Goal: Navigation & Orientation: Go to known website

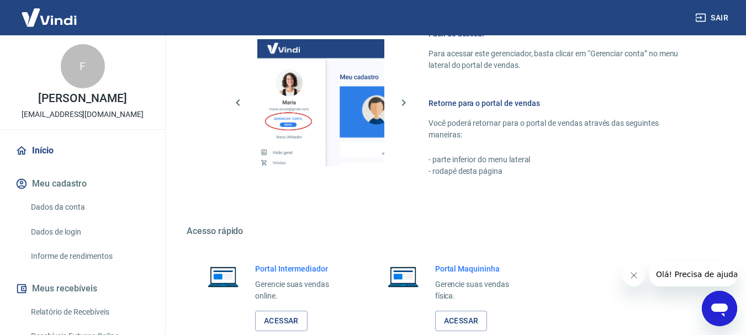
scroll to position [552, 0]
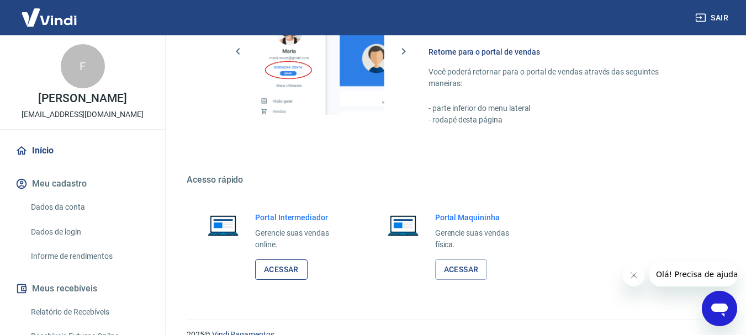
click at [293, 269] on link "Acessar" at bounding box center [281, 270] width 52 height 20
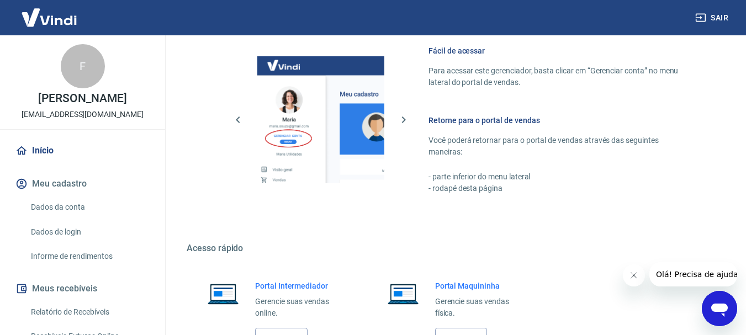
scroll to position [387, 0]
